Goal: Transaction & Acquisition: Book appointment/travel/reservation

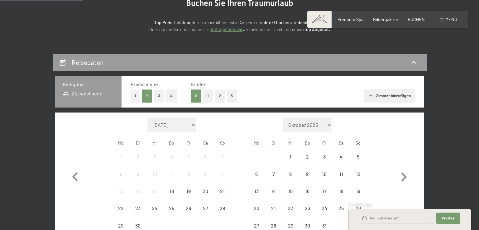
scroll to position [125, 0]
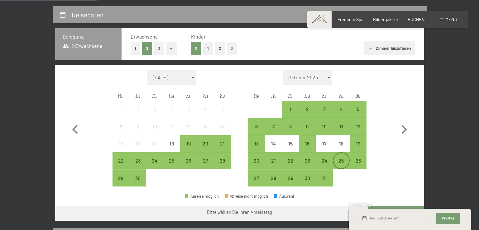
click at [345, 163] on div "25" at bounding box center [341, 166] width 16 height 16
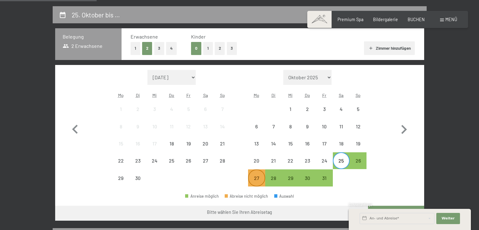
click at [262, 181] on div "27" at bounding box center [256, 184] width 16 height 16
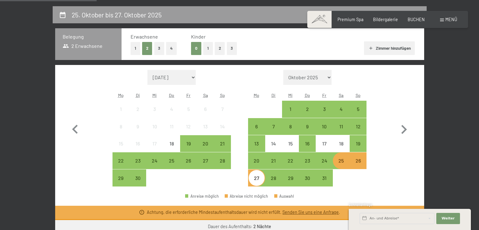
click at [342, 165] on div "25" at bounding box center [341, 166] width 16 height 16
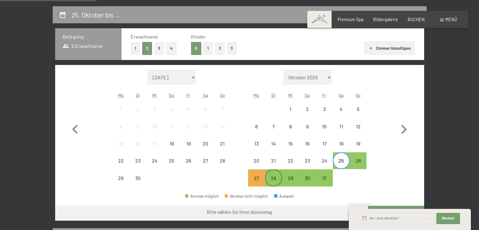
click at [267, 182] on div "28" at bounding box center [274, 184] width 16 height 16
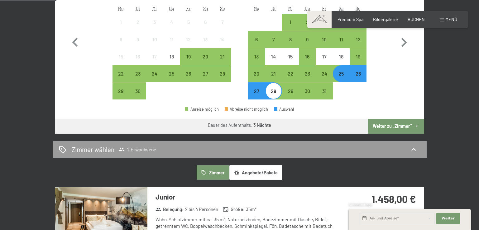
scroll to position [218, 0]
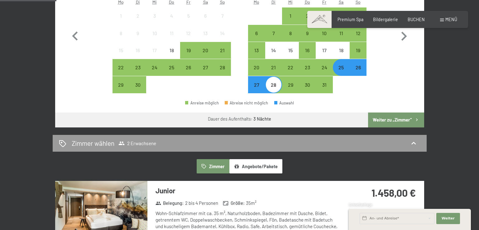
click at [350, 71] on div "26" at bounding box center [357, 67] width 17 height 17
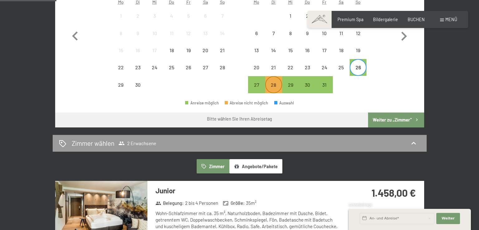
click at [265, 87] on div "27 28 29 30 31" at bounding box center [307, 84] width 118 height 17
click at [268, 87] on div "28" at bounding box center [274, 91] width 16 height 16
